Goal: Task Accomplishment & Management: Manage account settings

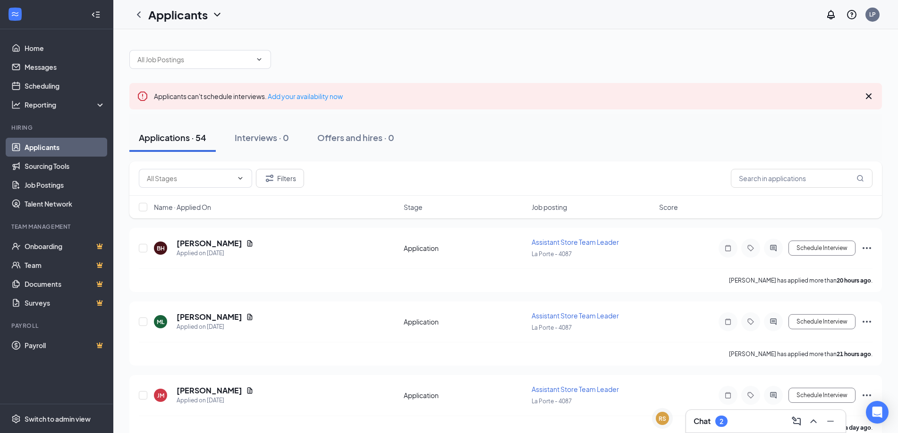
scroll to position [48, 0]
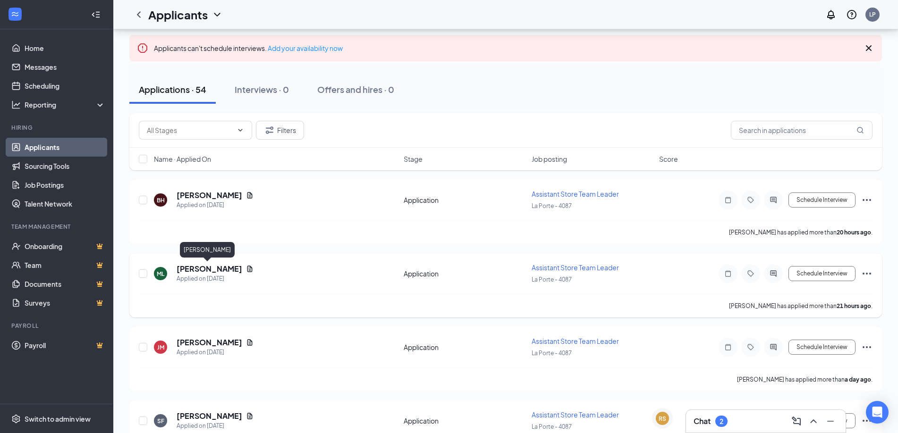
click at [213, 270] on h5 "[PERSON_NAME]" at bounding box center [210, 269] width 66 height 10
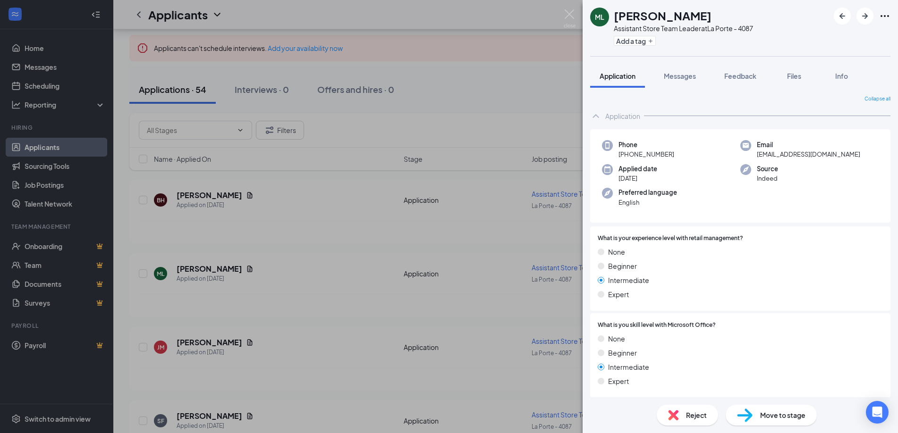
drag, startPoint x: 197, startPoint y: 279, endPoint x: 135, endPoint y: 317, distance: 73.5
click at [541, 206] on div "ML [PERSON_NAME] Assistant Store Team Leader at [GEOGRAPHIC_DATA] - 4087 Add a …" at bounding box center [449, 216] width 898 height 433
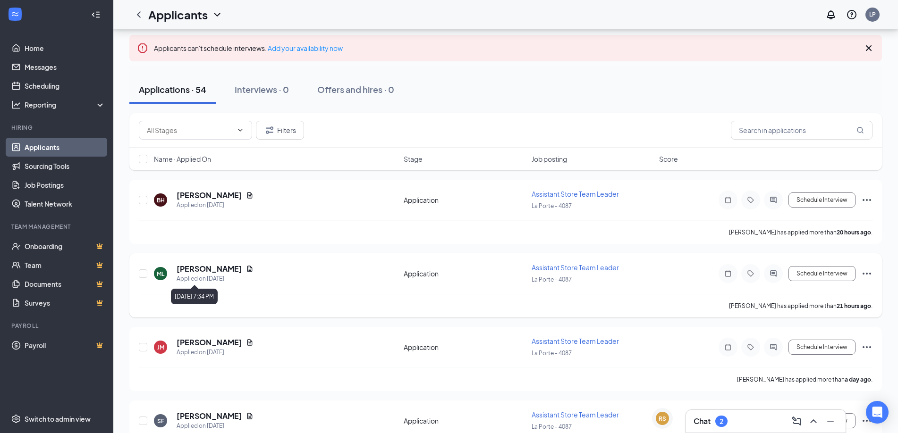
click at [183, 274] on div "Applied on [DATE]" at bounding box center [215, 278] width 77 height 9
click at [189, 270] on h5 "[PERSON_NAME]" at bounding box center [210, 269] width 66 height 10
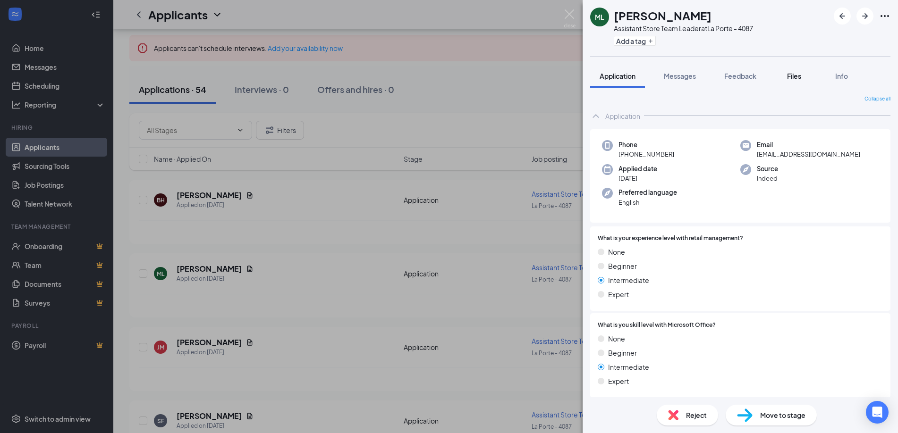
click at [790, 70] on button "Files" at bounding box center [794, 76] width 38 height 24
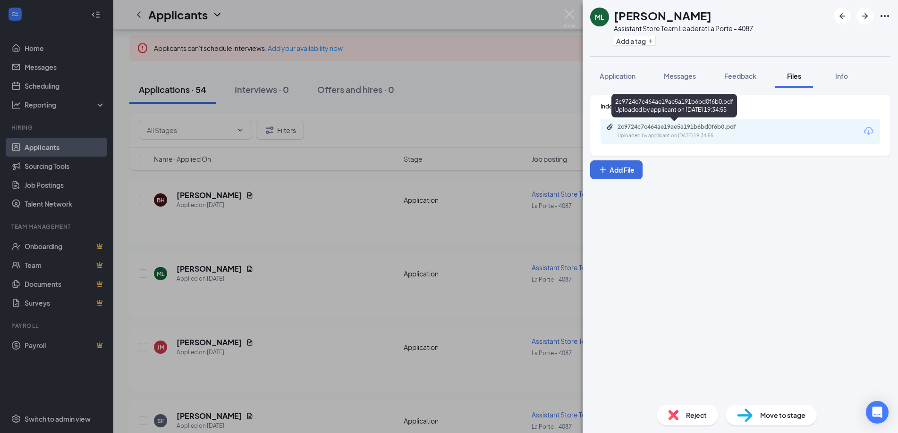
click at [699, 129] on div "2c9724c7c464ae19ae5a191b6bd0f6b0.pdf" at bounding box center [684, 127] width 132 height 8
click at [310, 289] on div "ML [PERSON_NAME] Assistant Store Team Leader at [GEOGRAPHIC_DATA] - 4087 Add a …" at bounding box center [449, 216] width 898 height 433
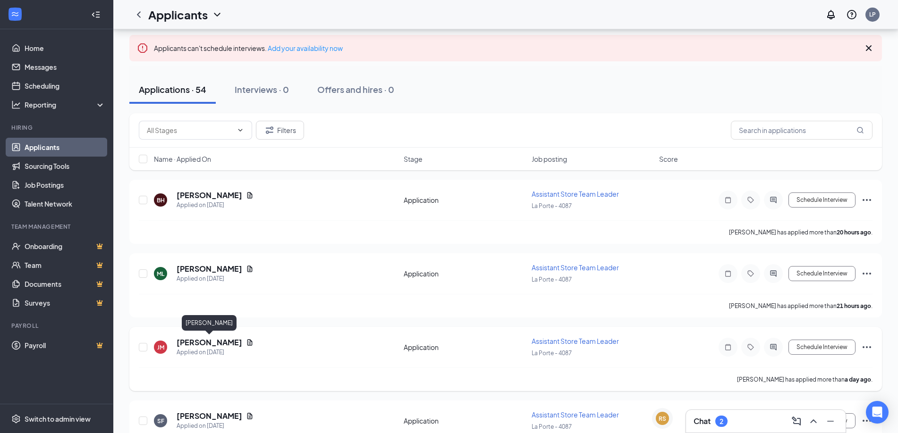
click at [208, 341] on h5 "[PERSON_NAME]" at bounding box center [210, 343] width 66 height 10
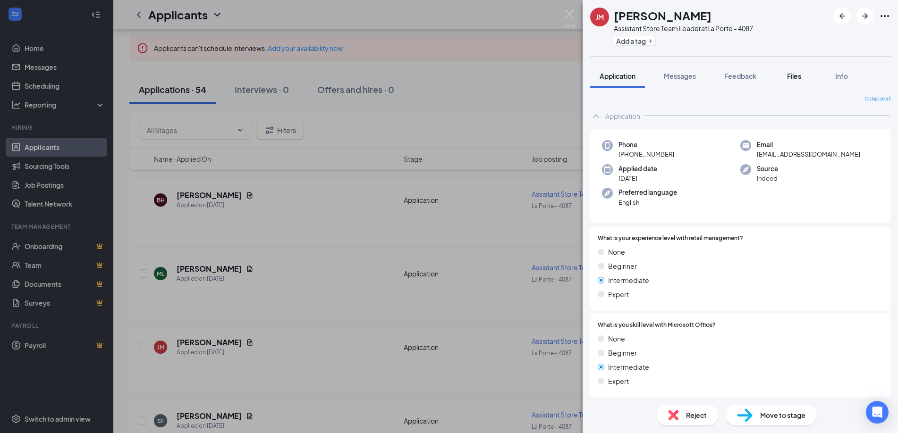
click at [790, 78] on span "Files" at bounding box center [794, 76] width 14 height 8
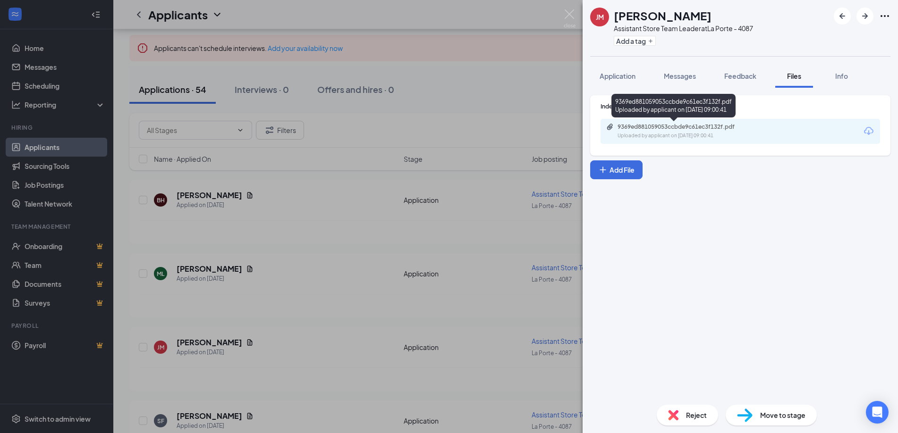
click at [727, 129] on div "9369ed881059053ccbde9c61ec3f132f.pdf" at bounding box center [684, 127] width 132 height 8
